Goal: Feedback & Contribution: Submit feedback/report problem

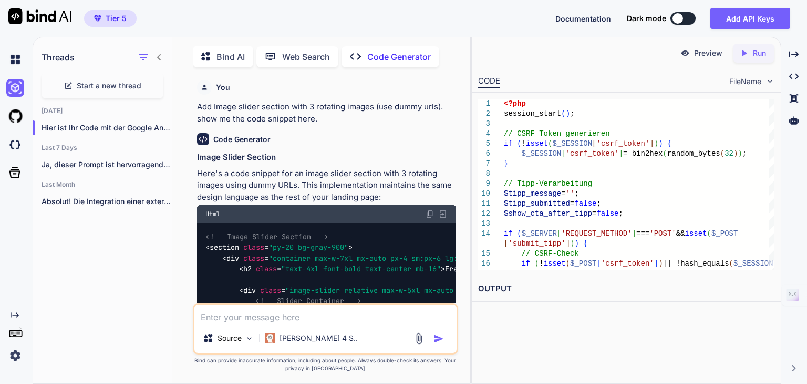
scroll to position [72774, 0]
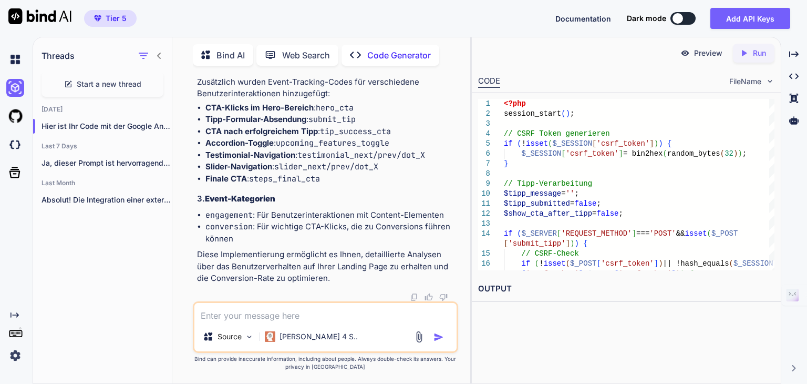
type textarea "D"
type textarea "x"
type textarea "Di"
type textarea "x"
type textarea "Die"
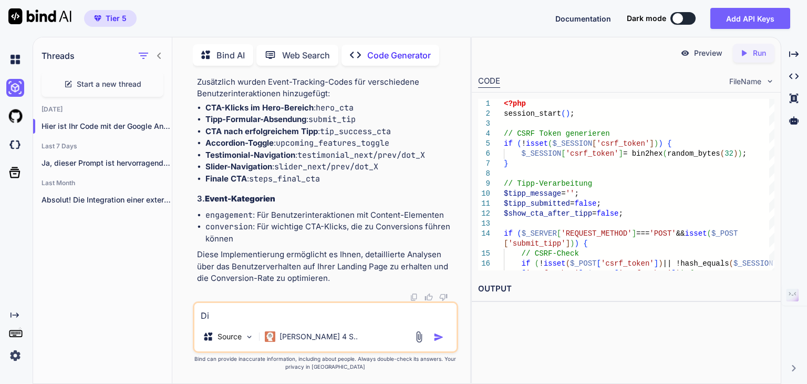
type textarea "x"
type textarea "Die"
type textarea "x"
type textarea "Die 3"
type textarea "x"
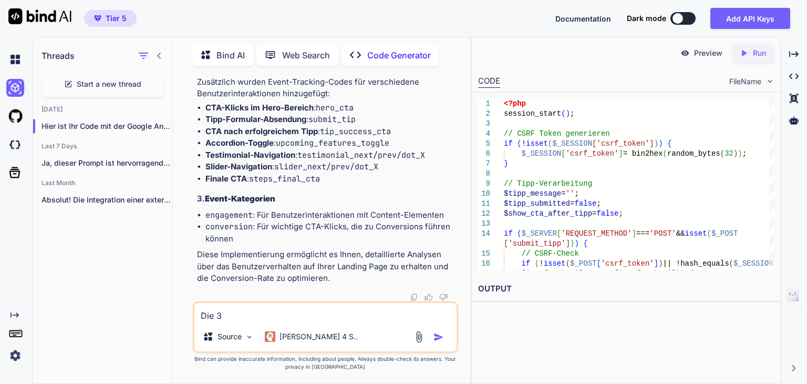
type textarea "Die 3"
type textarea "x"
type textarea "Die 3 K"
type textarea "x"
type textarea "Die 3 Kä"
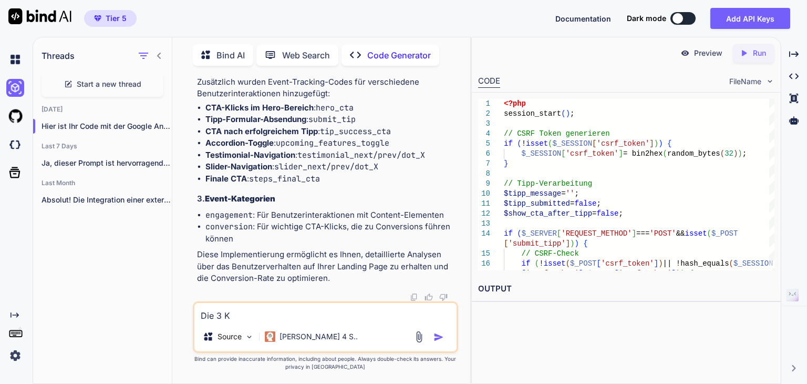
type textarea "x"
type textarea "Die 3 Käs"
type textarea "x"
type textarea "Die 3 Käsc"
type textarea "x"
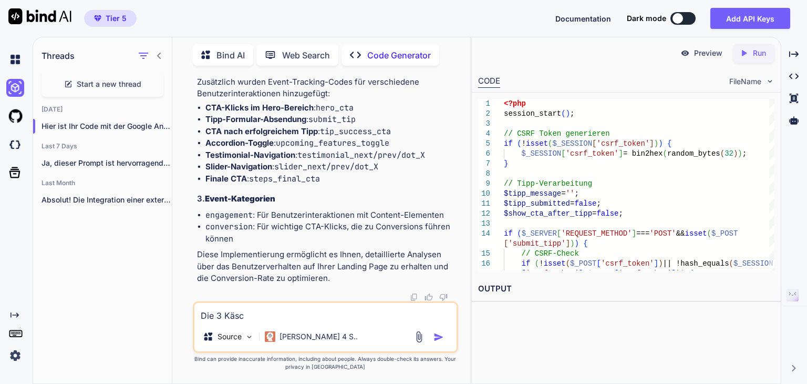
type textarea "Die 3 Käsch"
type textarea "x"
type textarea "Die 3 Käscht"
type textarea "x"
type textarea "Die 3 Käsch"
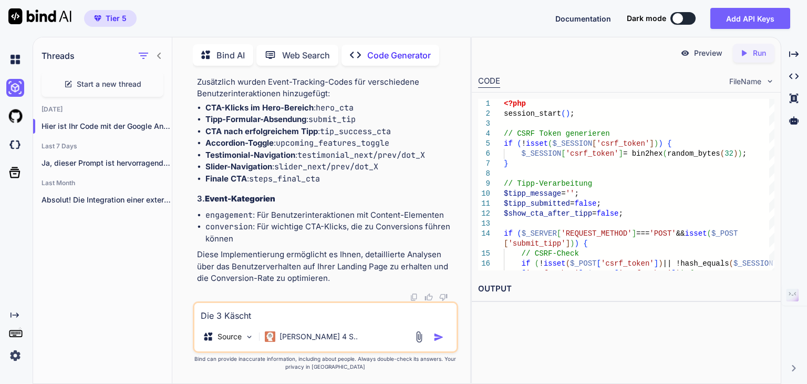
type textarea "x"
type textarea "Die 3 Käsc"
type textarea "x"
type textarea "Die 3 Käs"
type textarea "x"
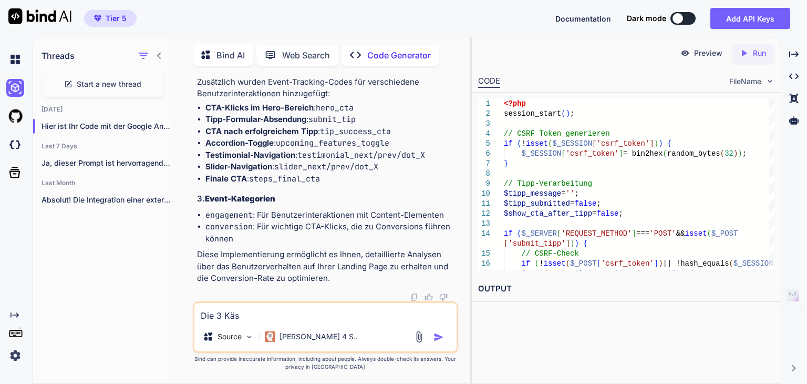
type textarea "Die 3 Käst"
type textarea "x"
type textarea "Die 3 Kästc"
type textarea "x"
type textarea "Die 3 Kästch"
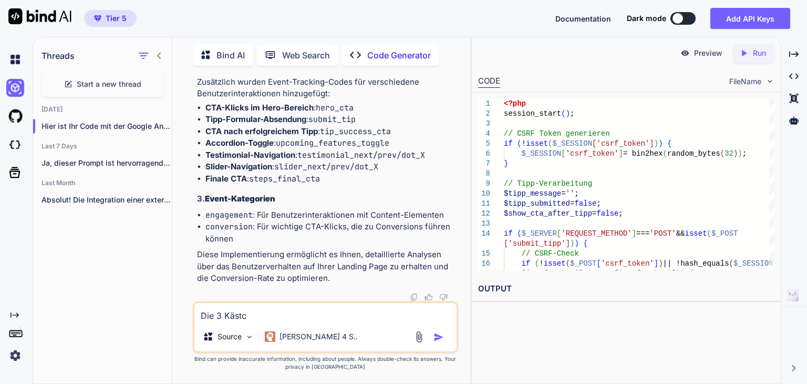
type textarea "x"
type textarea "Die 3 Kästche"
type textarea "x"
type textarea "Die 3 Kästchen"
type textarea "x"
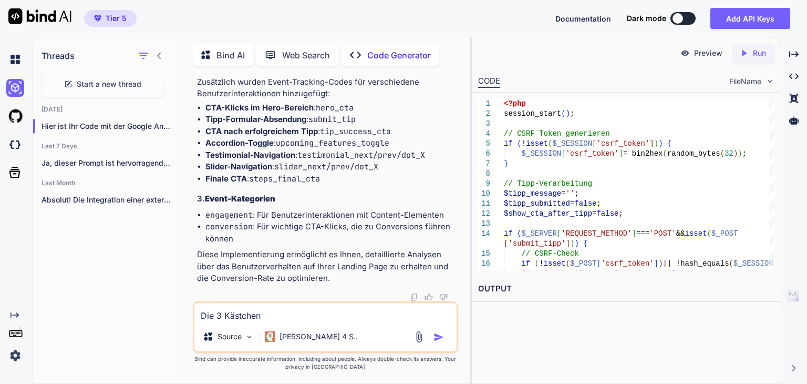
type textarea "Die 3 Kästchen"
type textarea "x"
type textarea "Die 3 Kästchen i"
type textarea "x"
type textarea "Die 3 Kästchen in"
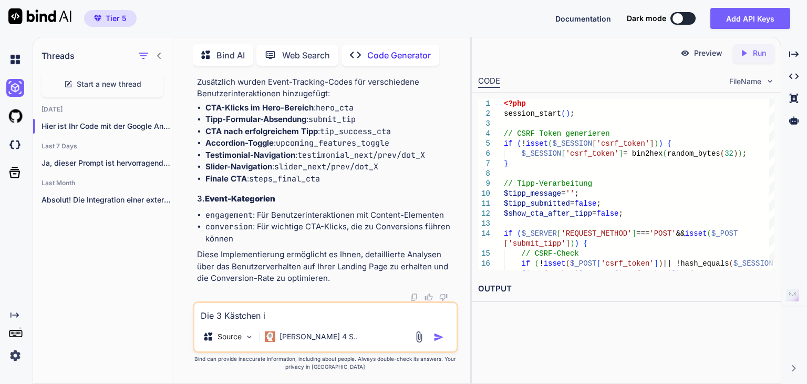
type textarea "x"
type textarea "Die 3 Kästchen in"
type textarea "x"
type textarea "Die 3 Kästchen in d"
type textarea "x"
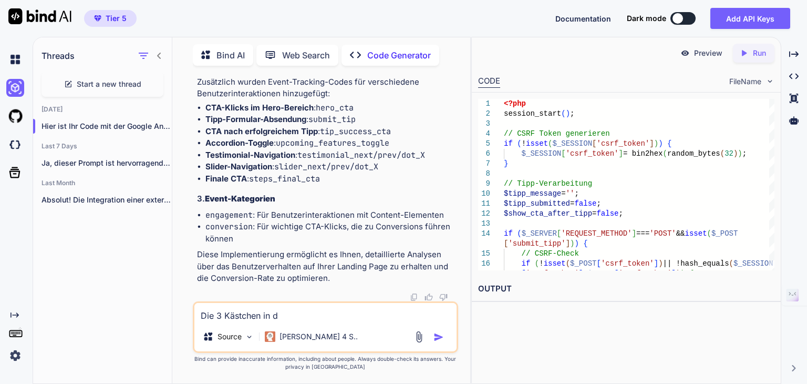
type textarea "Die 3 Kästchen in de"
type textarea "x"
type textarea "Die 3 Kästchen in der"
type textarea "x"
type textarea "Die 3 Kästchen in der"
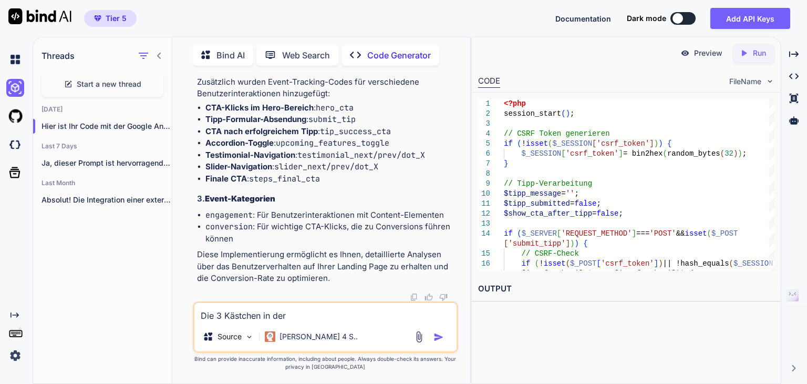
type textarea "x"
type textarea "Die 3 Kästchen in der T"
type textarea "x"
type textarea "Die 3 Kästchen in der Ti"
type textarea "x"
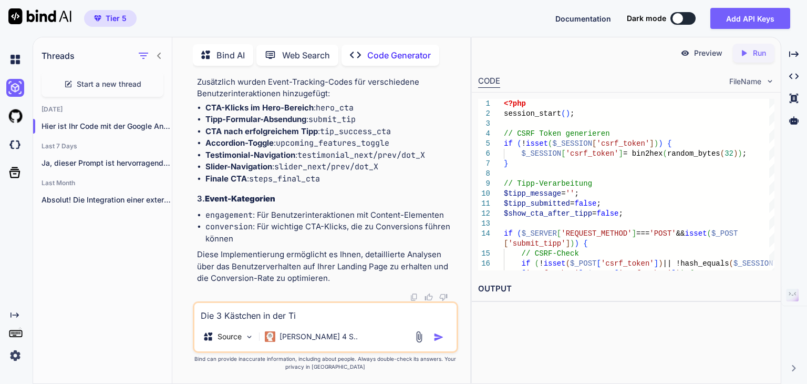
type textarea "Die 3 Kästchen in der Tip"
type textarea "x"
type textarea "Die 3 Kästchen in der Tipp"
type textarea "x"
type textarea "Die 3 Kästchen in der Tipp-"
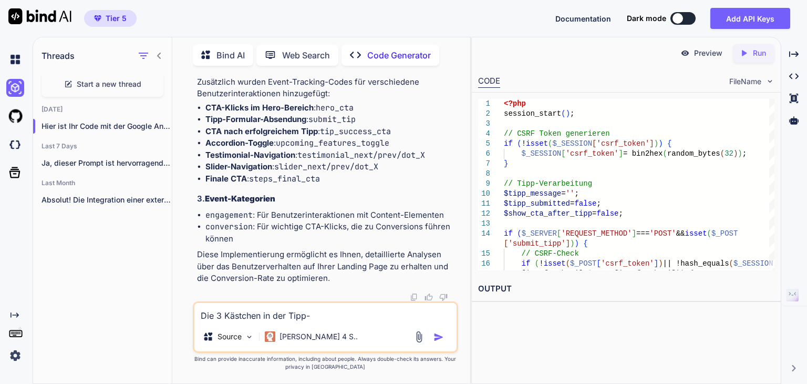
type textarea "x"
type textarea "Die 3 Kästchen in der Tipp-B"
type textarea "x"
type textarea "Die 3 Kästchen in der Tipp-Bo"
type textarea "x"
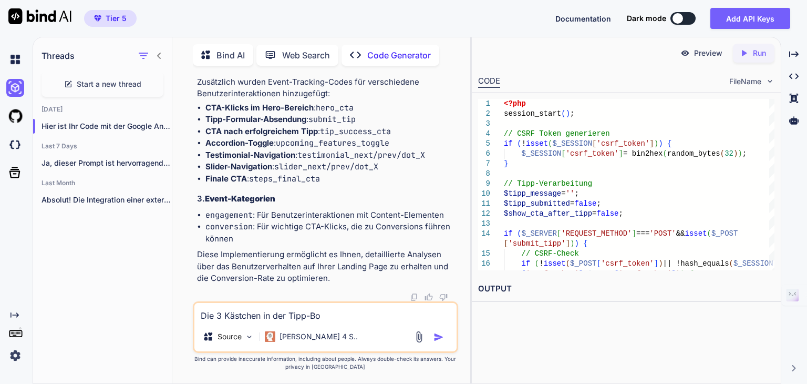
type textarea "Die 3 Kästchen in der Tipp-Box"
type textarea "x"
type textarea "Die 3 Kästchen in der Tipp-Box"
type textarea "x"
type textarea "Die 3 Kästchen in der Tipp-Box s"
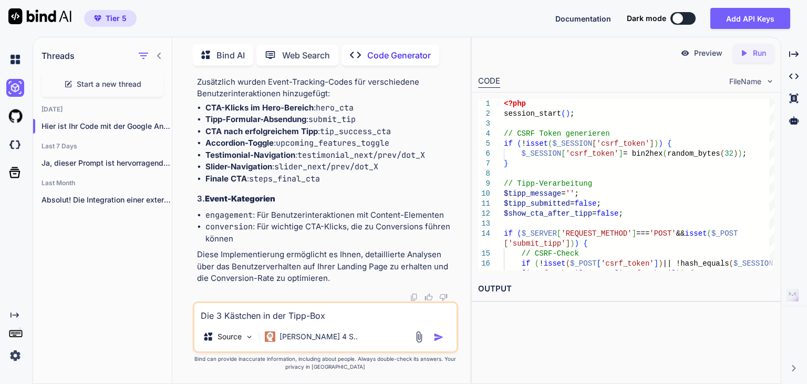
type textarea "x"
type textarea "Die 3 Kästchen in der Tipp-Box so"
type textarea "x"
type textarea "Die 3 Kästchen in der Tipp-Box sol"
type textarea "x"
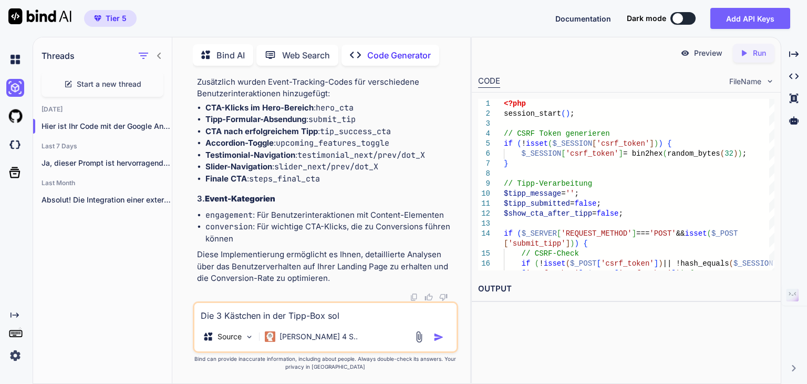
type textarea "Die 3 Kästchen in der Tipp-Box soll"
type textarea "x"
type textarea "Die 3 Kästchen in der Tipp-Box solle"
type textarea "x"
type textarea "Die 3 Kästchen in der Tipp-Box sollen"
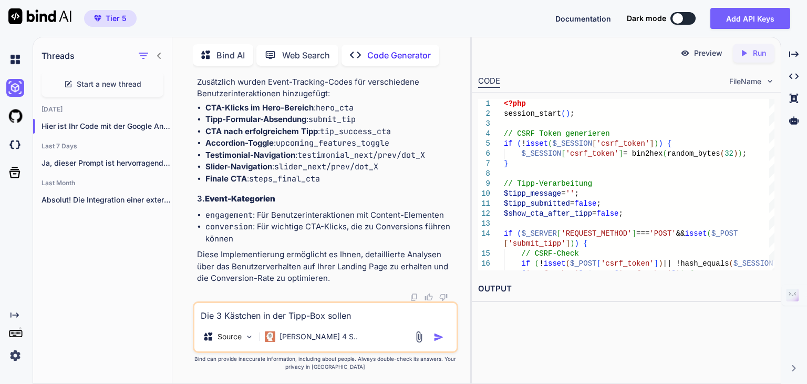
type textarea "x"
type textarea "Die 3 Kästchen in der Tipp-Box sollen"
type textarea "x"
type textarea "Die 3 Kästchen in der Tipp-Box sollen a"
type textarea "x"
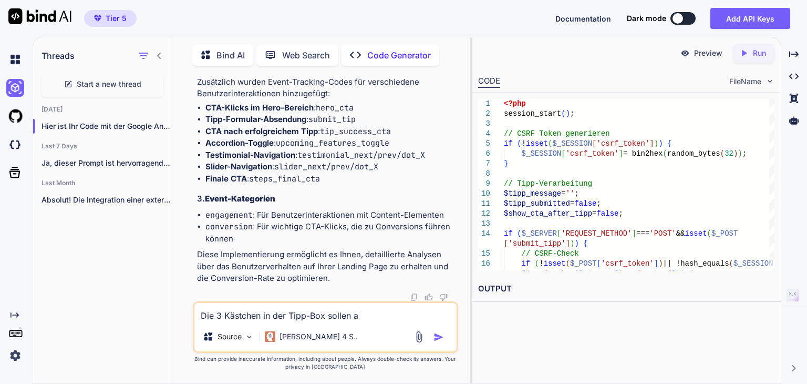
type textarea "Die 3 Kästchen in der Tipp-Box sollen an"
type textarea "x"
type textarea "Die 3 Kästchen in der Tipp-Box sollen a"
type textarea "x"
type textarea "Die 3 Kästchen in der Tipp-Box sollen"
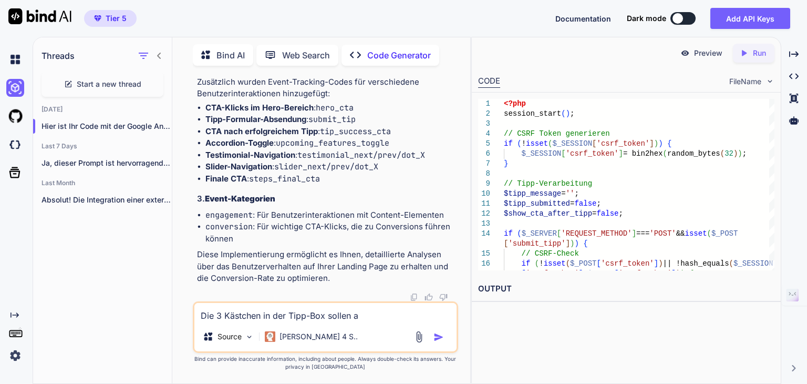
type textarea "x"
type textarea "Die 3 Kästchen in der Tipp-Box sollen a"
type textarea "x"
type textarea "Die 3 Kästchen in der Tipp-Box sollen am"
type textarea "x"
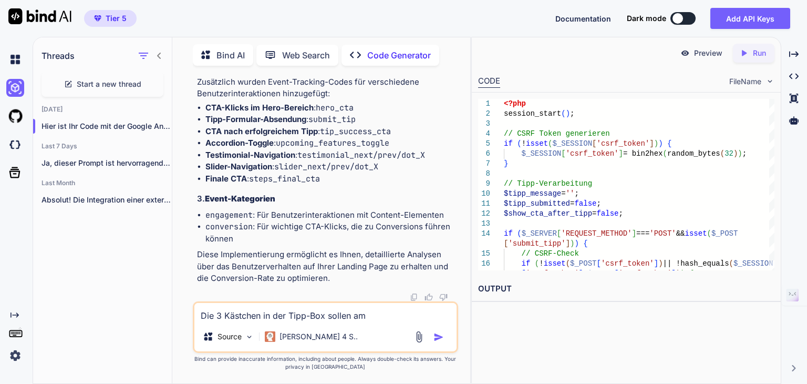
type textarea "Die 3 Kästchen in der Tipp-Box sollen am"
type textarea "x"
type textarea "Die 3 Kästchen in der Tipp-Box sollen am u"
type textarea "x"
type textarea "Die 3 Kästchen in der Tipp-Box sollen am un"
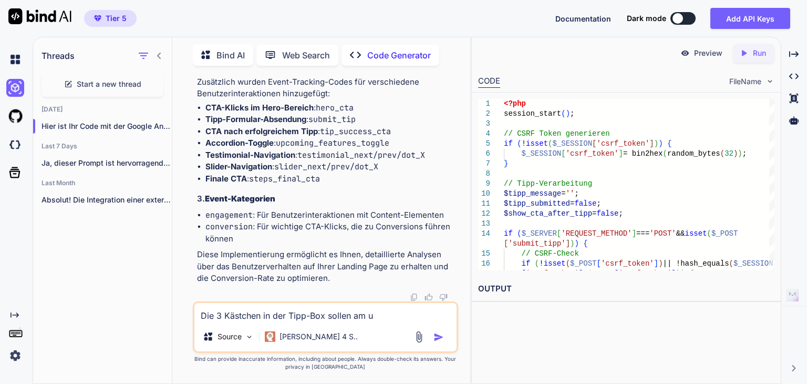
type textarea "x"
type textarea "Die 3 Kästchen in der Tipp-Box sollen am unt"
type textarea "x"
type textarea "Die 3 Kästchen in der Tipp-Box sollen am unte"
type textarea "x"
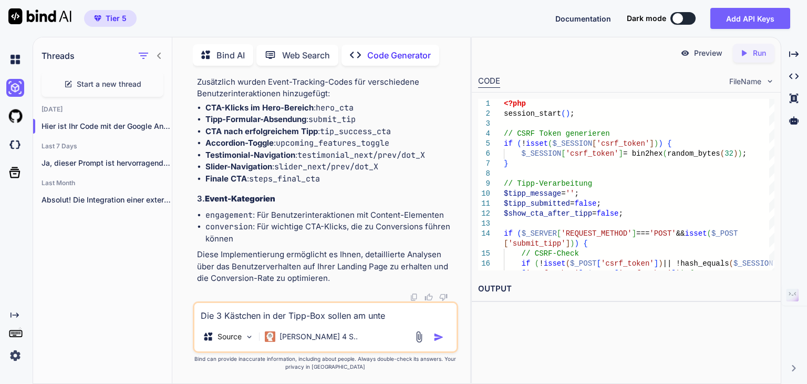
type textarea "Die 3 Kästchen in der Tipp-Box sollen am unten"
type textarea "x"
type textarea "Die 3 Kästchen in der Tipp-Box sollen am unten"
type textarea "x"
type textarea "Die 3 Kästchen in der Tipp-Box sollen am unten"
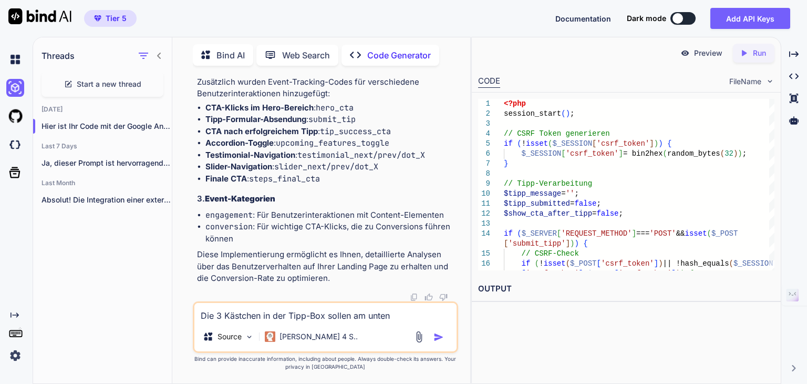
type textarea "x"
type textarea "Die 3 Kästchen in der Tipp-Box sollen am unte"
type textarea "x"
type textarea "Die 3 Kästchen in der Tipp-Box sollen am unter"
type textarea "x"
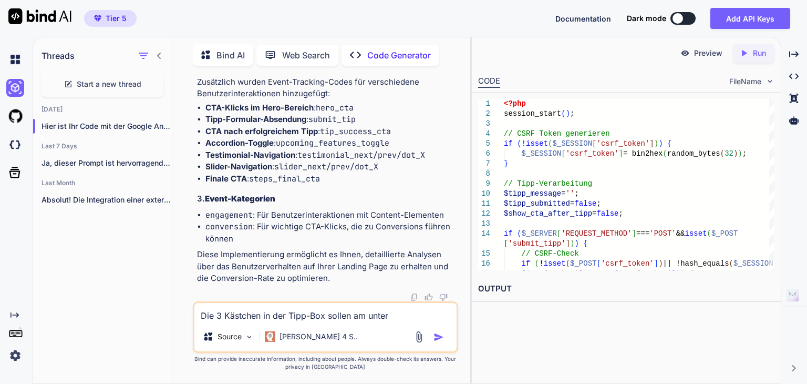
type textarea "Die 3 Kästchen in der Tipp-Box sollen am untere"
type textarea "x"
type textarea "Die 3 Kästchen in der Tipp-Box sollen am unteren"
type textarea "x"
type textarea "Die 3 Kästchen in der Tipp-Box sollen am unteren R"
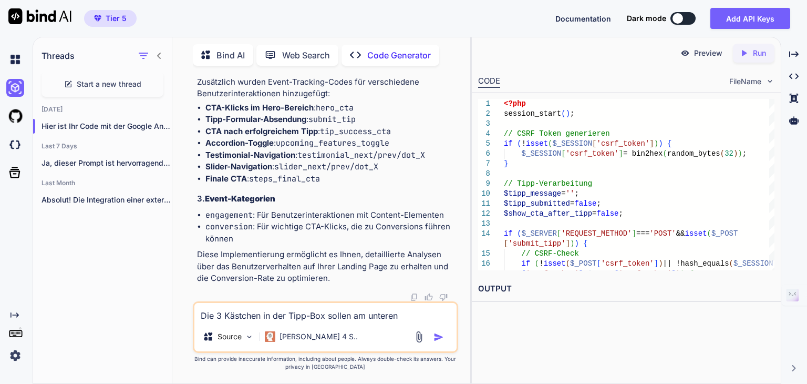
type textarea "x"
type textarea "Die 3 Kästchen in der Tipp-Box sollen am unteren Ra"
type textarea "x"
type textarea "Die 3 Kästchen in der Tipp-Box sollen am unteren Ran"
type textarea "x"
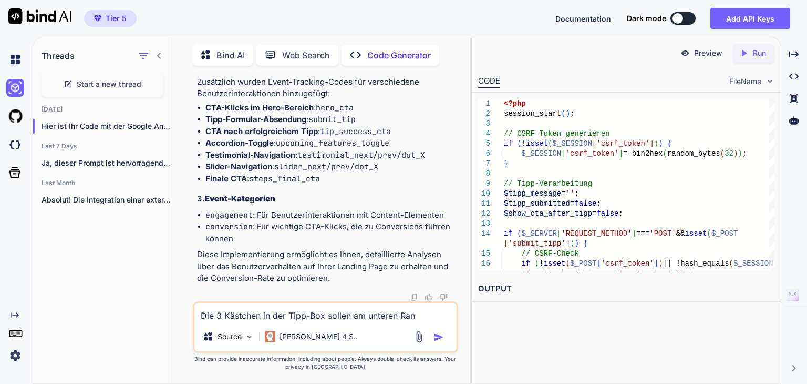
type textarea "Die 3 Kästchen in der Tipp-Box sollen am unteren Rand"
type textarea "x"
type textarea "Die 3 Kästchen in der Tipp-Box sollen am unteren Rand"
type textarea "x"
type textarea "Die 3 Kästchen in der Tipp-Box sollen am unteren Rand j"
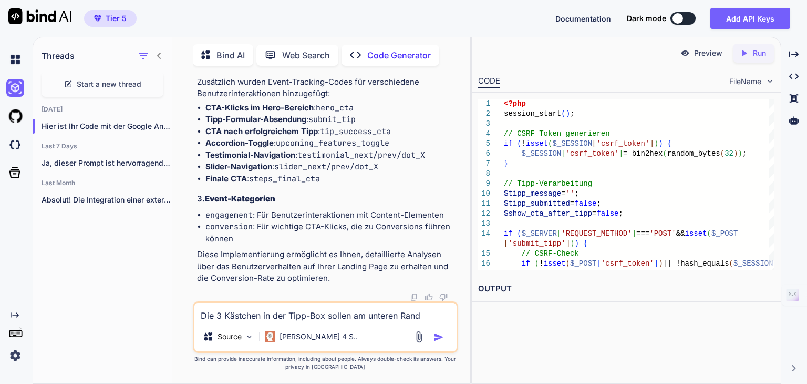
type textarea "x"
type textarea "Die 3 Kästchen in der Tipp-Box sollen am unteren Rand je"
type textarea "x"
type textarea "Die 3 Kästchen in der Tipp-Box sollen am unteren Rand [DEMOGRAPHIC_DATA]"
type textarea "x"
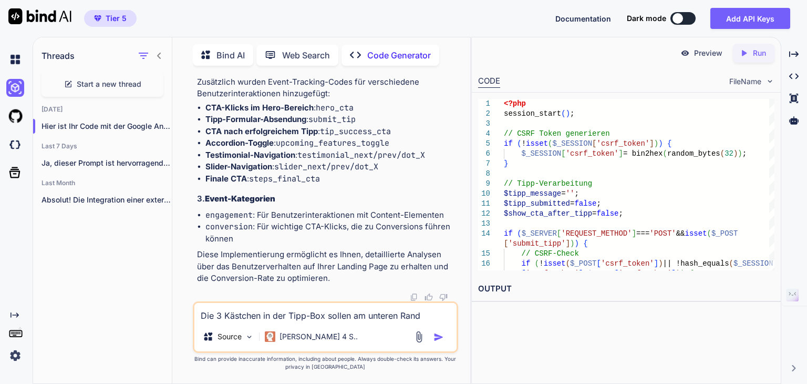
type textarea "Die 3 Kästchen in der Tipp-Box sollen am unteren Rand jewe"
type textarea "x"
type textarea "Die 3 Kästchen in der Tipp-Box sollen am unteren Rand jewei"
type textarea "x"
type textarea "Die 3 Kästchen in der Tipp-Box sollen am unteren Rand jeweil"
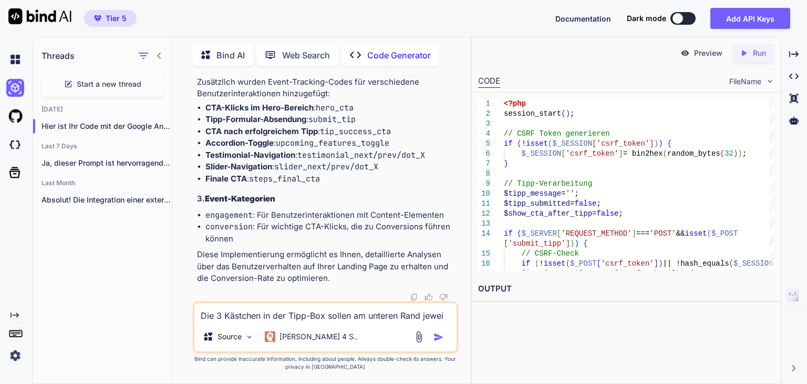
type textarea "x"
type textarea "Die 3 Kästchen in der Tipp-Box sollen am unteren Rand jeweils"
type textarea "x"
type textarea "Die 3 Kästchen in der Tipp-Box sollen am unteren Rand jeweils"
type textarea "x"
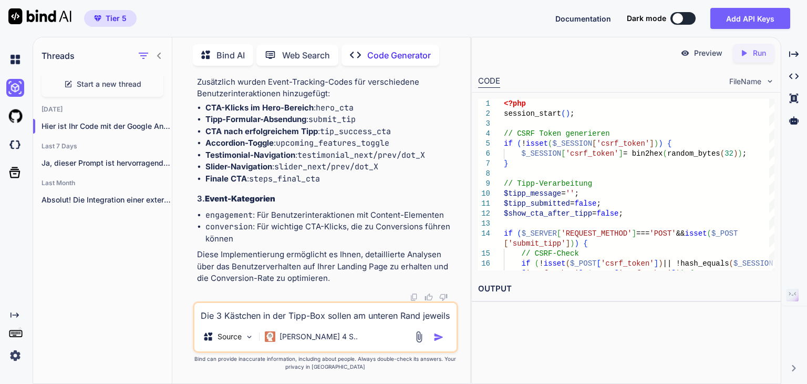
type textarea "Die 3 Kästchen in der Tipp-Box sollen am unteren Rand jeweils a"
type textarea "x"
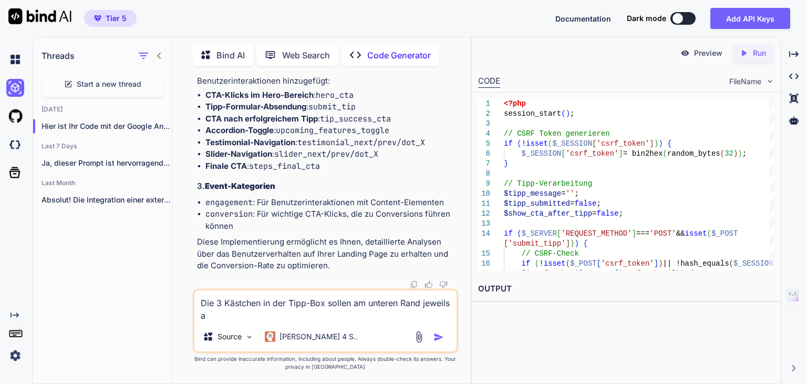
type textarea "Die 3 Kästchen in der Tipp-Box sollen am unteren Rand jeweils an"
type textarea "x"
type textarea "Die 3 Kästchen in der Tipp-Box sollen am unteren Rand jeweils ang"
type textarea "x"
type textarea "Die 3 Kästchen in der Tipp-Box sollen am unteren Rand jeweils ange"
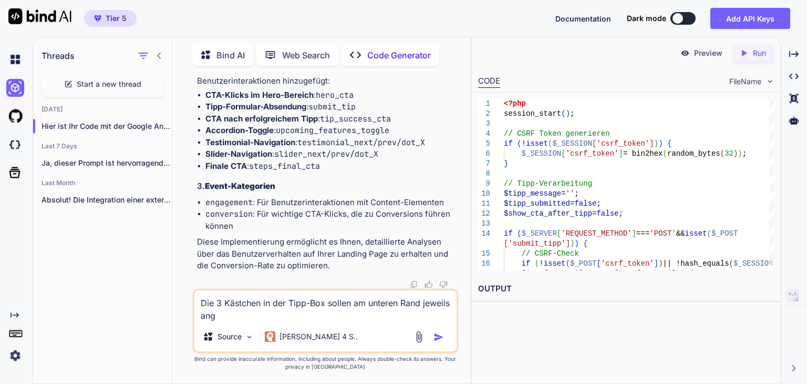
type textarea "x"
type textarea "Die 3 Kästchen in der Tipp-Box sollen am unteren Rand jeweils angep"
type textarea "x"
type textarea "Die 3 Kästchen in der Tipp-Box sollen am unteren Rand jeweils angepa"
type textarea "x"
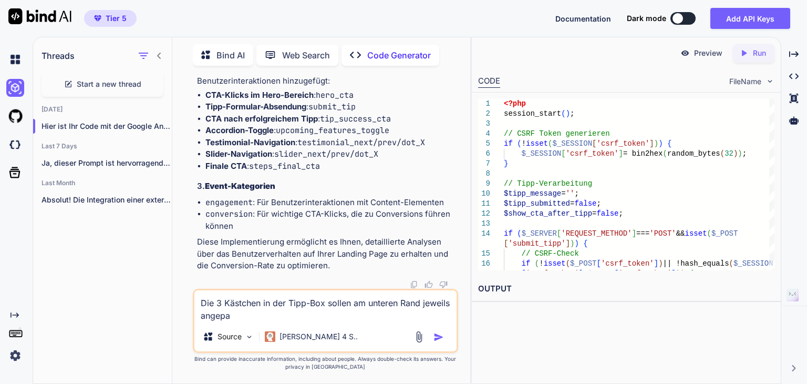
type textarea "Die 3 Kästchen in der Tipp-Box sollen am unteren Rand jeweils angepas"
type textarea "x"
type textarea "Die 3 Kästchen in der Tipp-Box sollen am unteren Rand jeweils angepass"
type textarea "x"
type textarea "Die 3 Kästchen in der Tipp-Box sollen am unteren Rand jeweils angepasst"
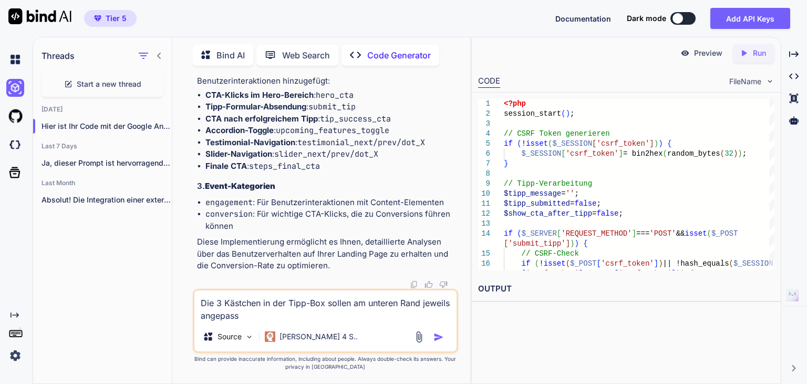
type textarea "x"
type textarea "Die 3 Kästchen in der Tipp-Box sollen am unteren Rand jeweils angepasst"
type textarea "x"
type textarea "Die 3 Kästchen in der Tipp-Box sollen am unteren Rand jeweils angepasst"
type textarea "x"
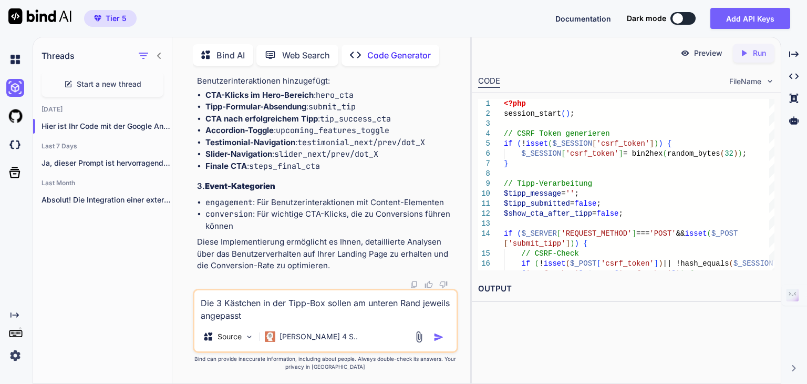
type textarea "Die 3 Kästchen in der Tipp-Box sollen am unteren Rand jeweils angepass"
type textarea "x"
type textarea "Die 3 Kästchen in der Tipp-Box sollen am unteren Rand jeweils angepas"
type textarea "x"
type textarea "Die 3 Kästchen in der Tipp-Box sollen am unteren Rand jeweils angepa"
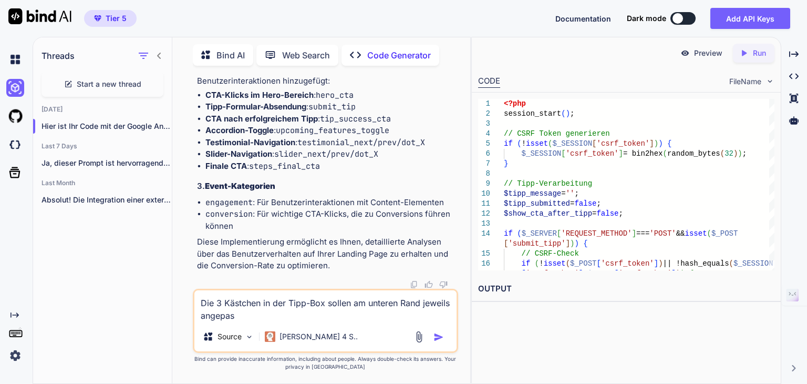
type textarea "x"
type textarea "Die 3 Kästchen in der Tipp-Box sollen am unteren Rand jeweils angep"
type textarea "x"
type textarea "Die 3 Kästchen in der Tipp-Box sollen am unteren Rand jeweils ange"
type textarea "x"
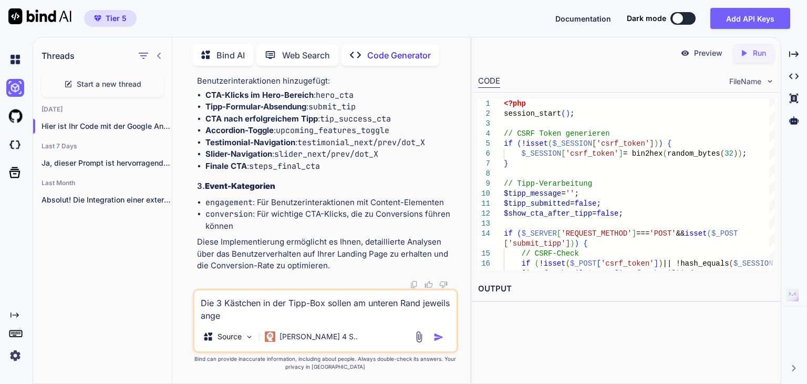
type textarea "Die 3 Kästchen in der Tipp-Box sollen am unteren Rand jeweils angeo"
type textarea "x"
type textarea "Die 3 Kästchen in der Tipp-Box sollen am unteren Rand jeweils angeor"
type textarea "x"
type textarea "Die 3 Kästchen in der Tipp-Box sollen am unteren Rand jeweils angeord"
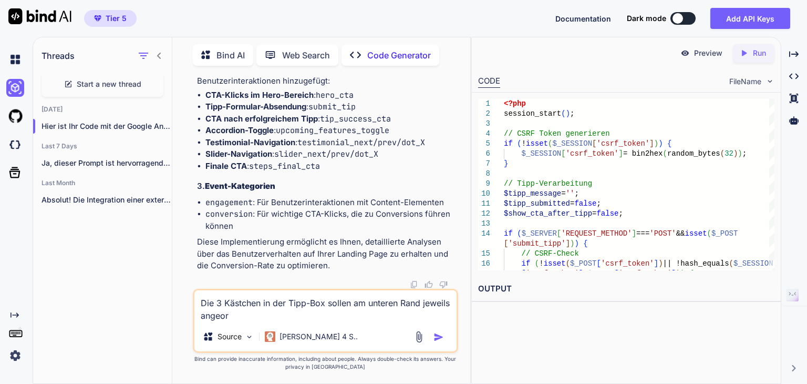
type textarea "x"
type textarea "Die 3 Kästchen in der Tipp-Box sollen am unteren Rand jeweils angeordn"
type textarea "x"
type textarea "Die 3 Kästchen in der Tipp-Box sollen am unteren Rand jeweils angeordne"
type textarea "x"
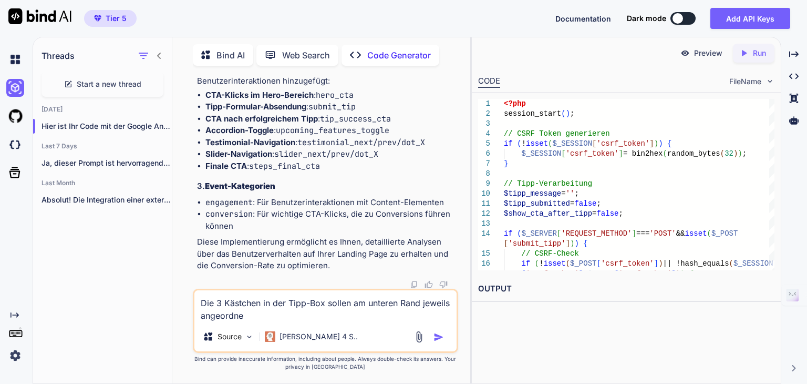
type textarea "Die 3 Kästchen in der Tipp-Box sollen am unteren Rand jeweils angeordnet"
type textarea "x"
type textarea "Die 3 Kästchen in der Tipp-Box sollen am unteren Rand jeweils angeordnet"
type textarea "x"
type textarea "Die 3 Kästchen in der Tipp-Box sollen am unteren Rand jeweils angeordnet e"
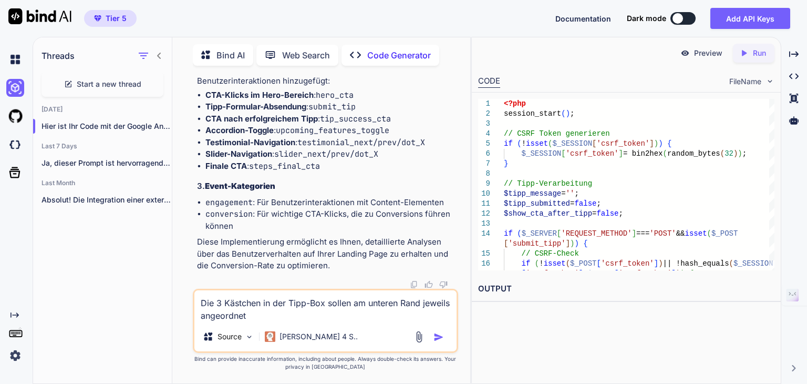
type textarea "x"
type textarea "Die 3 Kästchen in der Tipp-Box sollen am unteren Rand jeweils angeordnet"
type textarea "x"
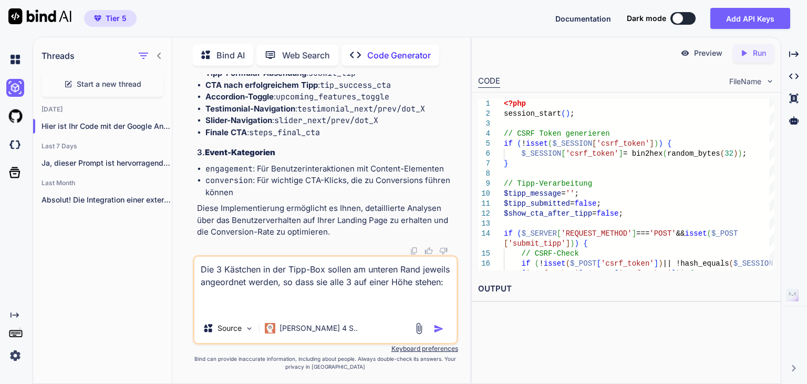
click at [201, 271] on textarea "Die 3 Kästchen in der Tipp-Box sollen am unteren Rand jeweils angeordnet werden…" at bounding box center [325, 285] width 262 height 57
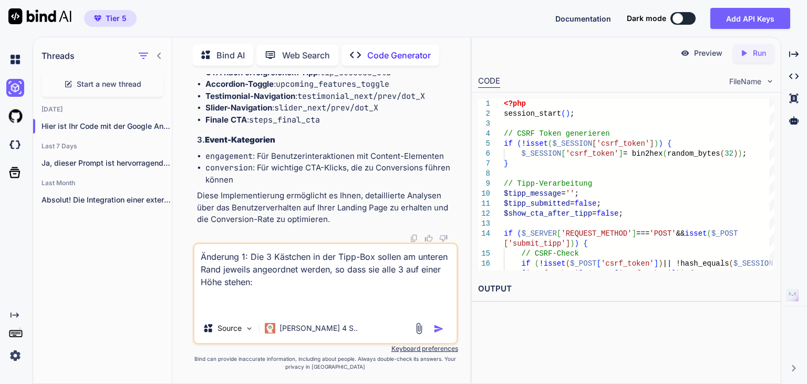
click at [262, 282] on textarea "Änderung 1: Die 3 Kästchen in der Tipp-Box sollen am unteren Rand jeweils angeo…" at bounding box center [325, 278] width 262 height 69
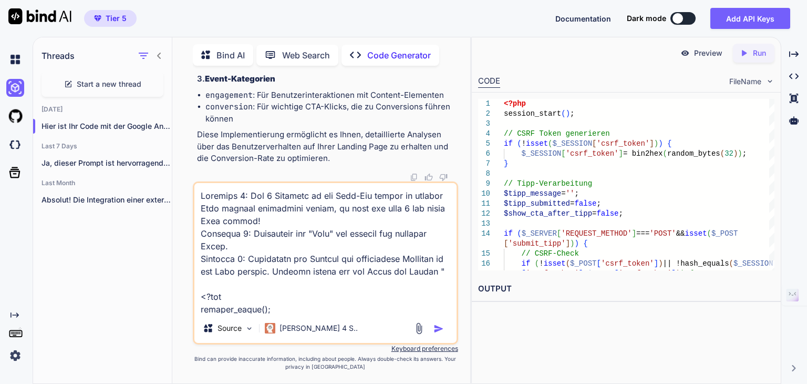
scroll to position [16843, 0]
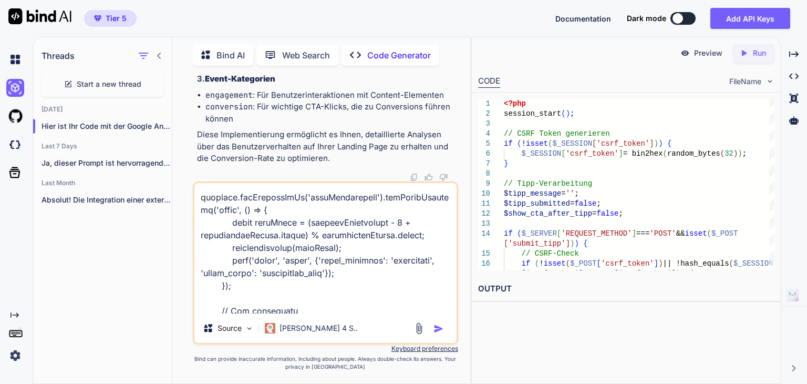
click at [330, 220] on textarea at bounding box center [325, 248] width 262 height 130
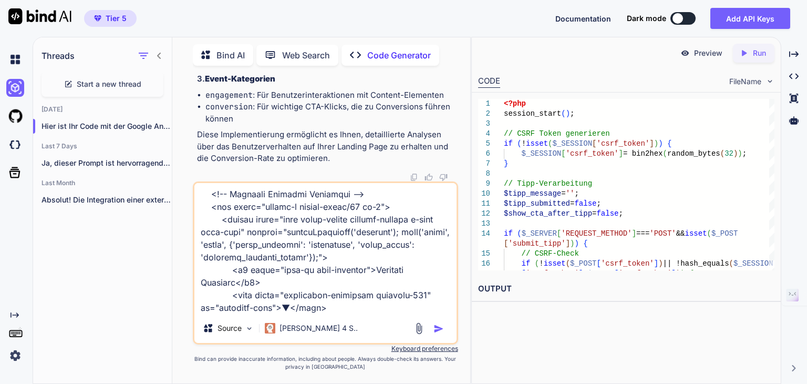
scroll to position [0, 0]
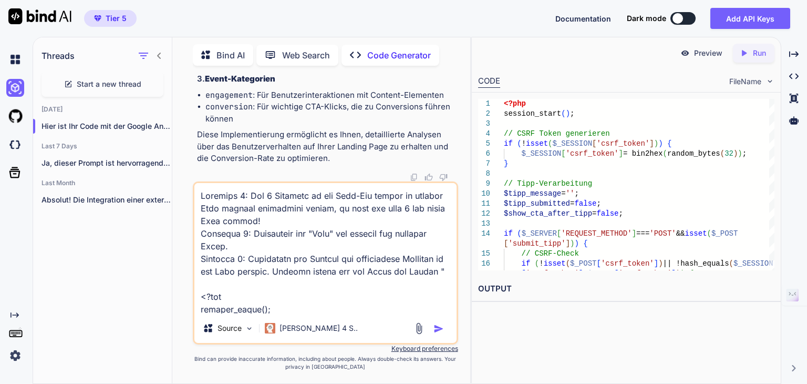
click at [262, 283] on textarea at bounding box center [325, 248] width 262 height 130
paste textarea ""../3-fussballerinnen-jubeln.png""
click at [379, 281] on textarea at bounding box center [325, 248] width 262 height 130
click at [437, 328] on img "button" at bounding box center [439, 328] width 11 height 11
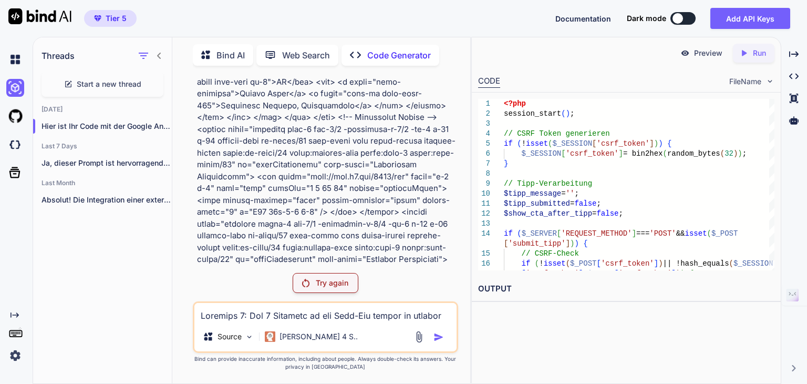
scroll to position [72804, 0]
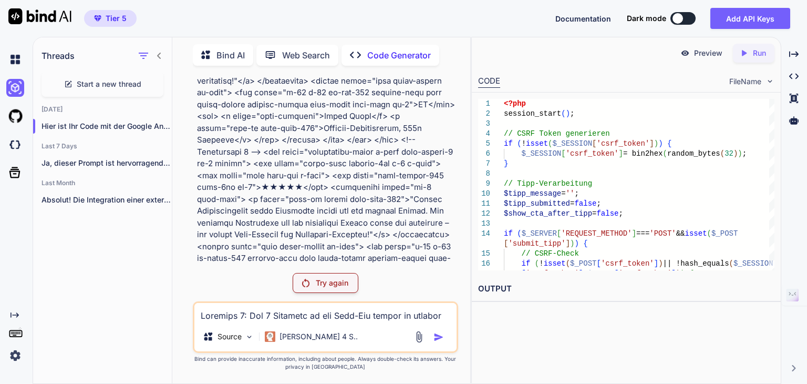
click at [339, 284] on p "Try again" at bounding box center [332, 283] width 33 height 11
click at [298, 337] on p "[PERSON_NAME] 4 S.." at bounding box center [319, 336] width 78 height 11
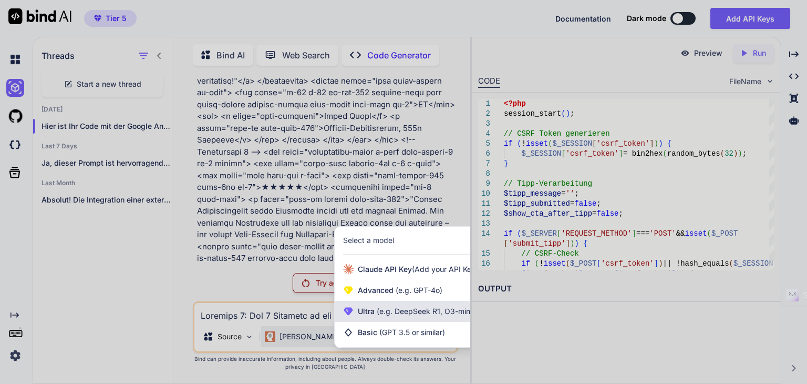
click at [387, 310] on span "(e.g. DeepSeek R1, O3-mini)" at bounding box center [425, 310] width 100 height 9
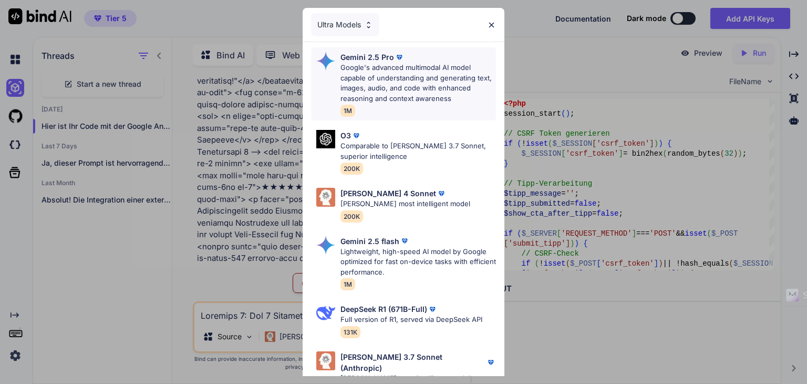
click at [390, 78] on p "Google's advanced multimodal AI model capable of understanding and generating t…" at bounding box center [419, 83] width 156 height 41
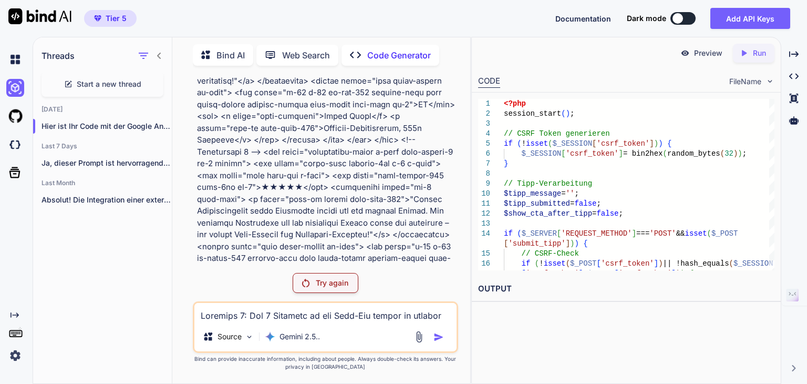
click at [331, 282] on p "Try again" at bounding box center [332, 283] width 33 height 11
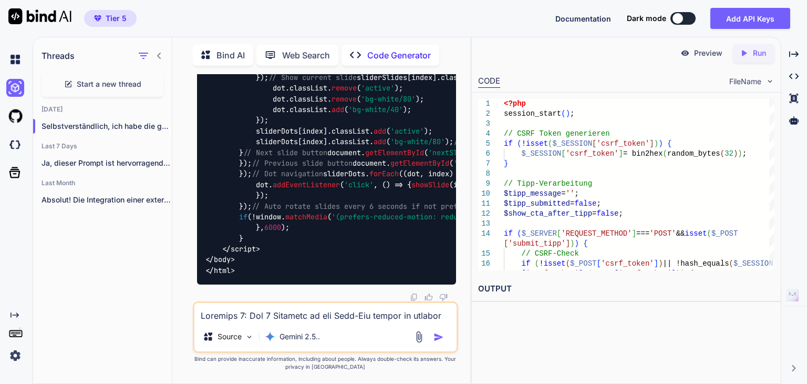
scroll to position [90805, 0]
